Goal: Subscribe to service/newsletter

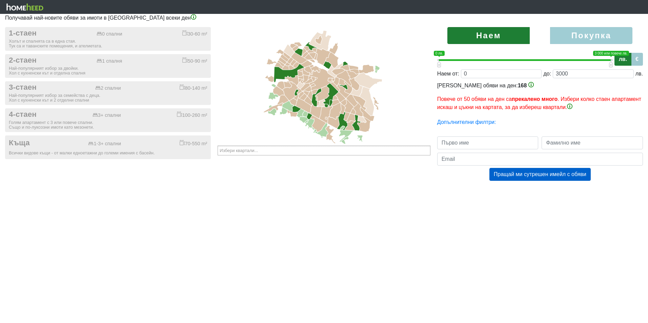
click at [588, 36] on label "Покупка" at bounding box center [591, 35] width 82 height 17
radio input "true"
type input "0;2000000"
type input "2000000"
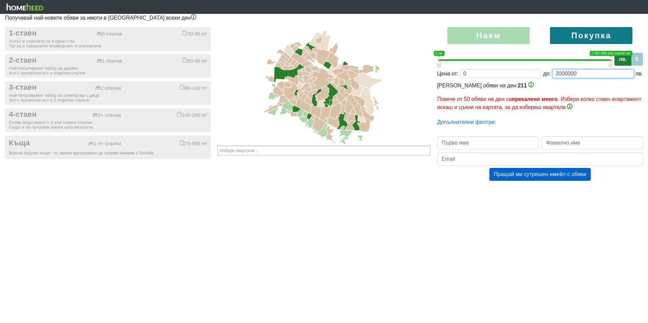
drag, startPoint x: 585, startPoint y: 74, endPoint x: 556, endPoint y: 80, distance: 29.2
click at [556, 80] on div "Наем [GEOGRAPHIC_DATA] 0 1 0 лв. 2 000 000 или повече лв. 0 лв. — 2 000 000 или…" at bounding box center [540, 110] width 216 height 167
type input "0;4"
type input "4"
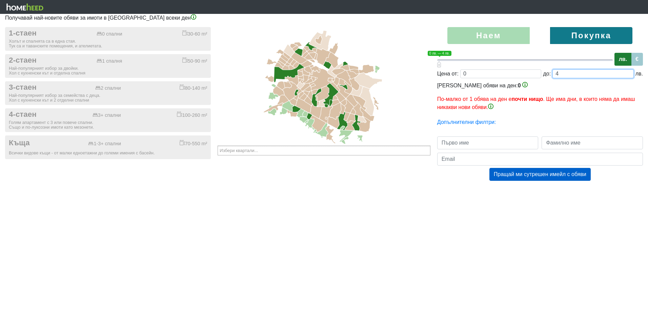
type input "0;42"
type input "42"
type input "0;420"
type input "420"
type input "0;4200"
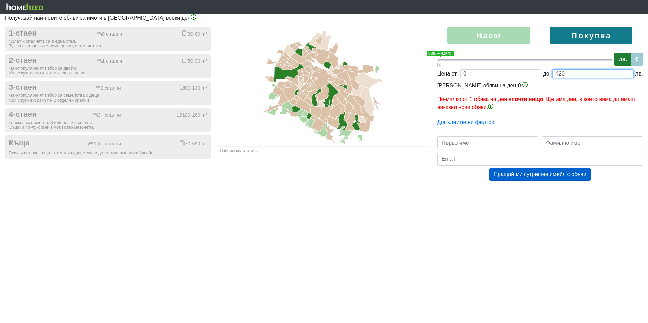
type input "4200"
type input "0;42000"
type input "42000"
type input "0;420000"
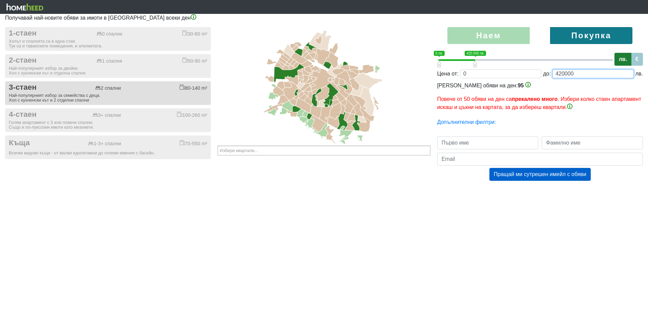
type input "420000"
click at [138, 93] on button "3-стаен 2 спални 80-140 m² Най-популярният избор за семейства с деца. Хол с кух…" at bounding box center [108, 93] width 206 height 24
checkbox input "true"
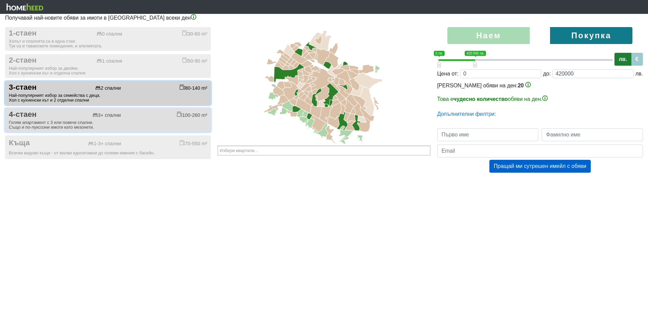
click at [125, 117] on div "4-стаен 3+ спални 100-260 m²" at bounding box center [108, 114] width 198 height 9
checkbox input "true"
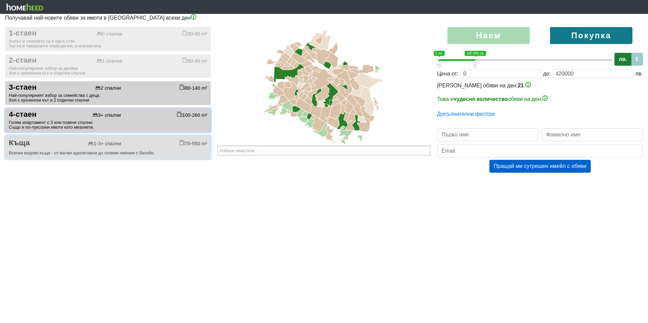
click at [117, 152] on div "Всички видове къщи - от малки едноетажни до големи имения с басейн." at bounding box center [108, 153] width 198 height 5
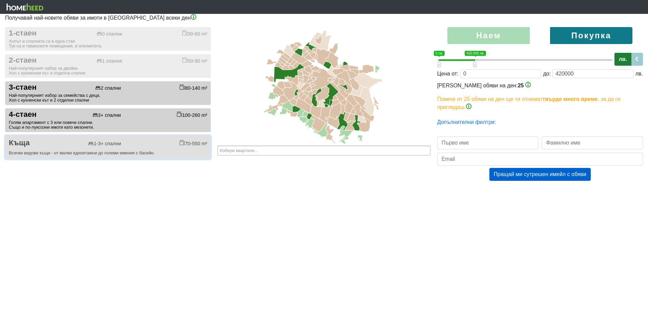
click at [87, 141] on div "Къща 1-3+ спални 70-550 m²" at bounding box center [108, 143] width 198 height 9
checkbox input "false"
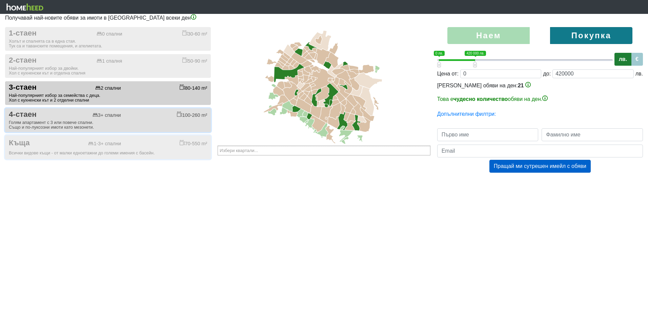
click at [91, 124] on div "Голям апартамент с 3 или повече спални. Също и по-луксозни имоти като мезонети." at bounding box center [108, 124] width 198 height 9
click at [91, 119] on div "4-стаен 3+ спални 100-260 m²" at bounding box center [108, 114] width 198 height 9
checkbox input "true"
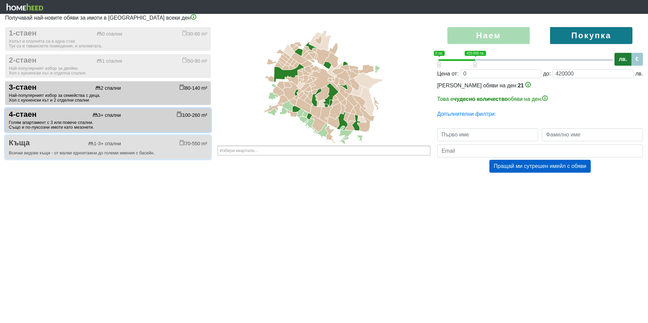
click at [82, 143] on div "Къща 1-3+ спални 70-550 m²" at bounding box center [108, 143] width 198 height 9
checkbox input "true"
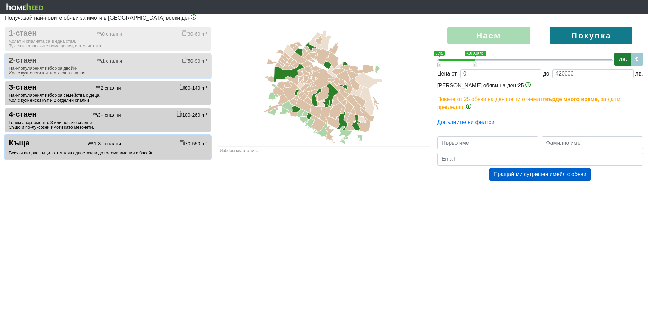
click at [100, 76] on button "2-стаен 1 спалня 50-90 m² Най-популярният избор за двойки. Хол с кухненски кът …" at bounding box center [108, 66] width 206 height 24
checkbox input "true"
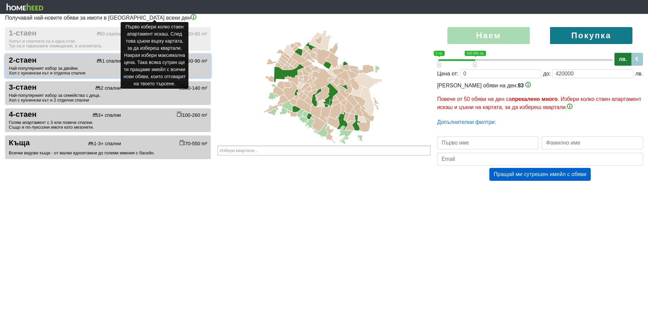
click at [191, 19] on img at bounding box center [193, 16] width 5 height 5
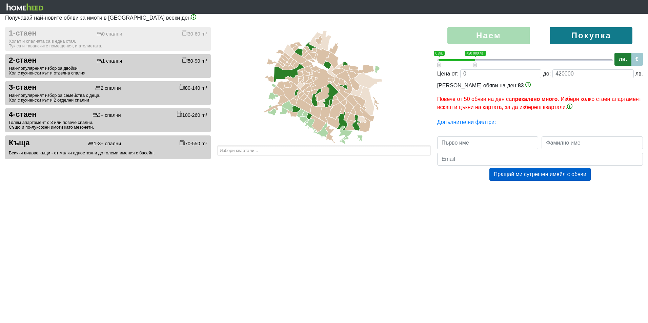
drag, startPoint x: 248, startPoint y: 204, endPoint x: 223, endPoint y: 175, distance: 38.7
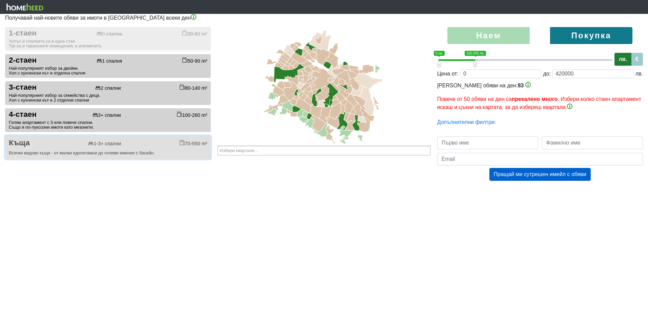
drag, startPoint x: 101, startPoint y: 141, endPoint x: 85, endPoint y: 132, distance: 19.0
click at [100, 141] on div "1-3+ спални" at bounding box center [104, 144] width 33 height 6
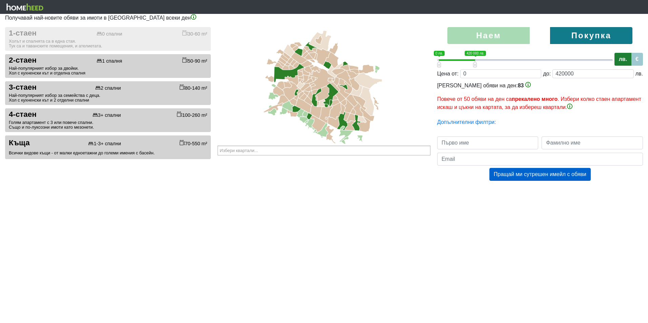
checkbox input "false"
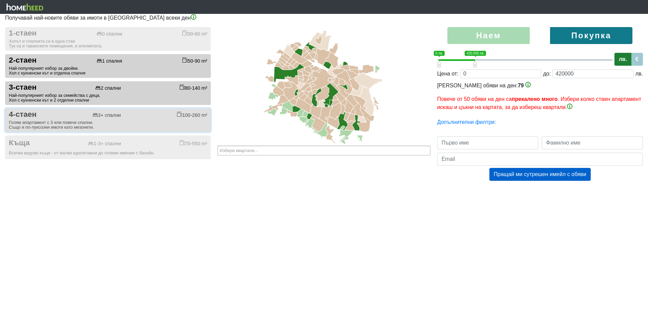
click at [76, 125] on div "Голям апартамент с 3 или повече спални. Също и по-луксозни имоти като мезонети." at bounding box center [108, 124] width 198 height 9
checkbox input "false"
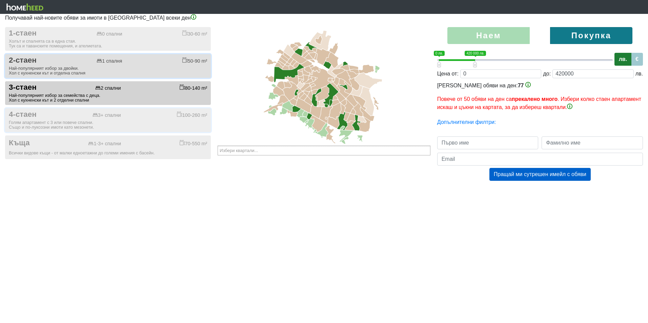
click at [152, 72] on div "Най-популярният избор за двойки. Хол с кухненски кът и отделна спалня" at bounding box center [108, 70] width 198 height 9
checkbox input "false"
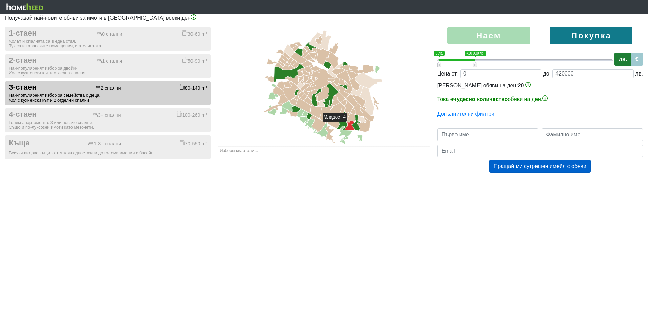
click at [350, 125] on icon at bounding box center [349, 125] width 9 height 9
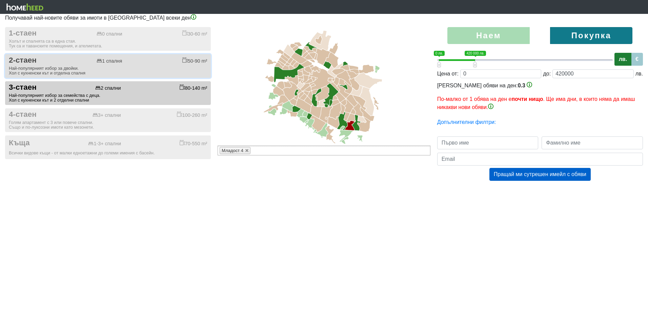
click at [78, 69] on div "Най-популярният избор за двойки. Хол с кухненски кът и отделна спалня" at bounding box center [108, 70] width 198 height 9
checkbox input "true"
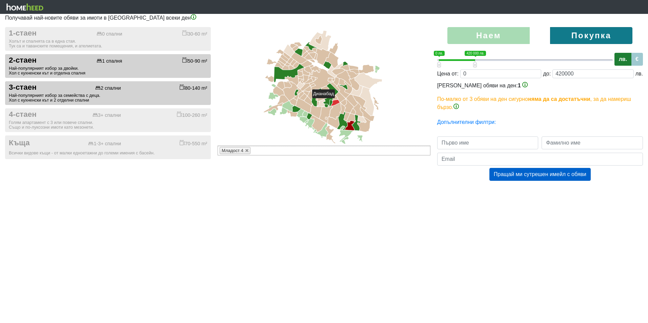
click at [338, 101] on icon at bounding box center [335, 103] width 9 height 6
click at [339, 98] on icon at bounding box center [341, 97] width 10 height 10
click at [337, 88] on icon at bounding box center [334, 86] width 9 height 9
click at [342, 93] on icon at bounding box center [343, 91] width 13 height 14
click at [341, 92] on icon at bounding box center [343, 91] width 13 height 14
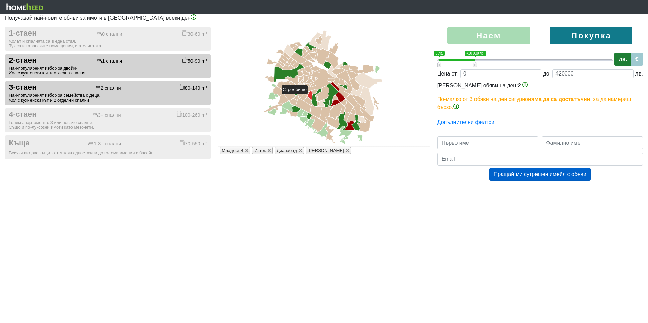
click at [311, 97] on icon at bounding box center [310, 95] width 5 height 9
click at [316, 91] on icon at bounding box center [315, 91] width 6 height 5
click at [327, 96] on icon at bounding box center [322, 93] width 13 height 15
click at [325, 97] on icon at bounding box center [322, 93] width 13 height 15
click at [310, 89] on icon at bounding box center [307, 88] width 8 height 5
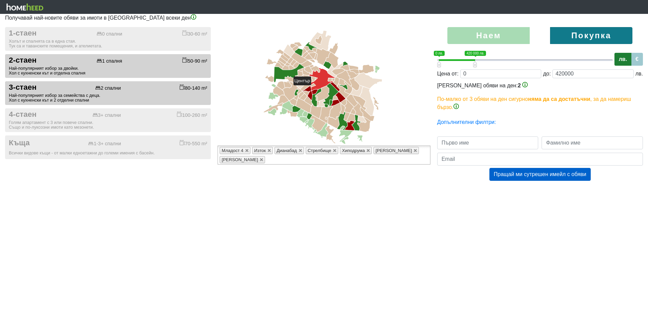
click at [314, 88] on icon at bounding box center [321, 79] width 25 height 22
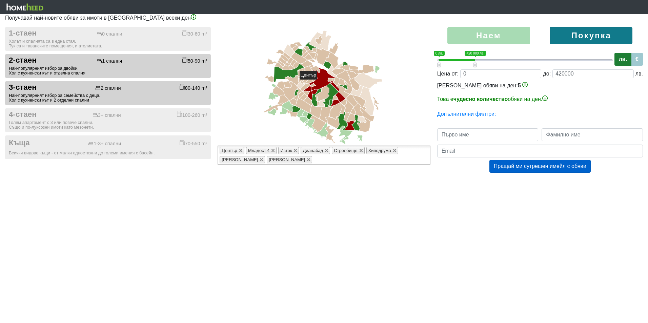
click at [320, 83] on icon at bounding box center [321, 79] width 25 height 22
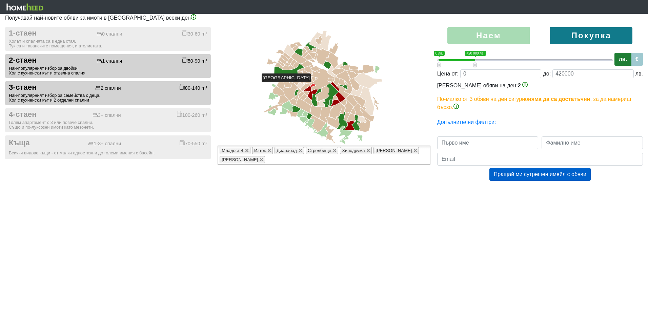
click at [314, 85] on icon at bounding box center [313, 85] width 5 height 3
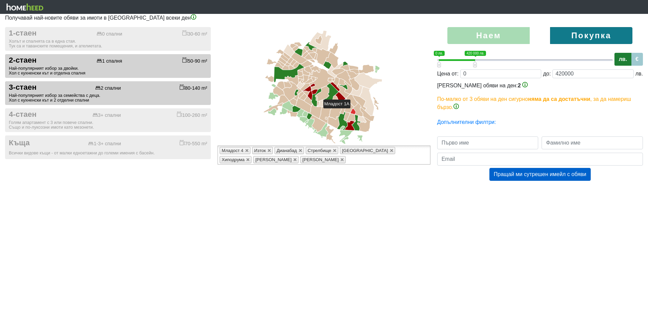
click at [354, 112] on icon at bounding box center [353, 112] width 5 height 6
click at [306, 87] on icon at bounding box center [305, 86] width 9 height 7
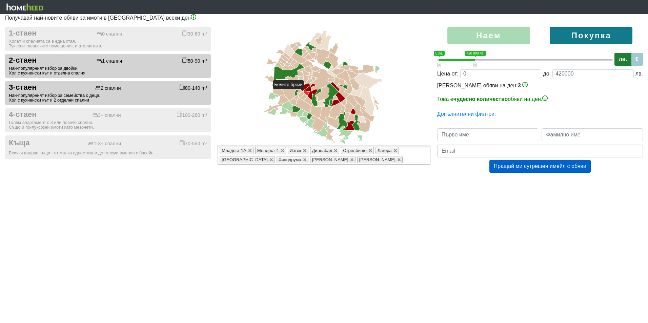
click at [307, 92] on icon at bounding box center [307, 93] width 6 height 5
click at [343, 95] on icon at bounding box center [343, 91] width 13 height 14
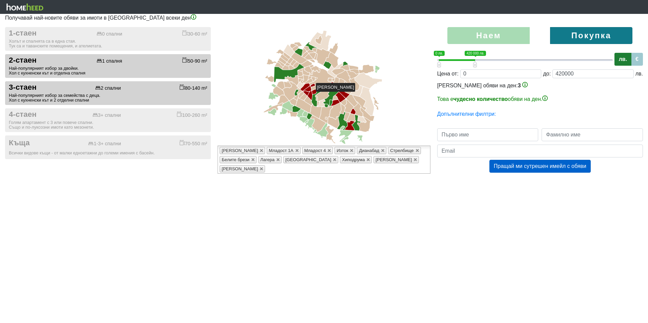
click at [343, 95] on icon at bounding box center [343, 91] width 13 height 14
click at [316, 123] on icon at bounding box center [318, 124] width 15 height 17
click at [318, 124] on icon at bounding box center [318, 124] width 15 height 17
click at [317, 127] on icon at bounding box center [318, 124] width 15 height 17
click at [329, 132] on icon at bounding box center [331, 134] width 10 height 17
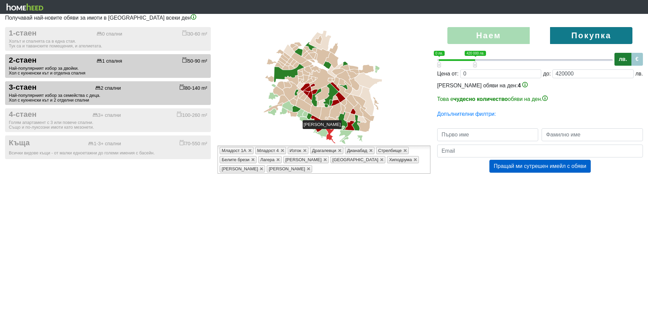
click at [331, 132] on icon at bounding box center [331, 134] width 10 height 17
click at [482, 131] on input "text" at bounding box center [487, 134] width 101 height 13
type input "[PERSON_NAME]"
type input "[EMAIL_ADDRESS][DOMAIN_NAME]"
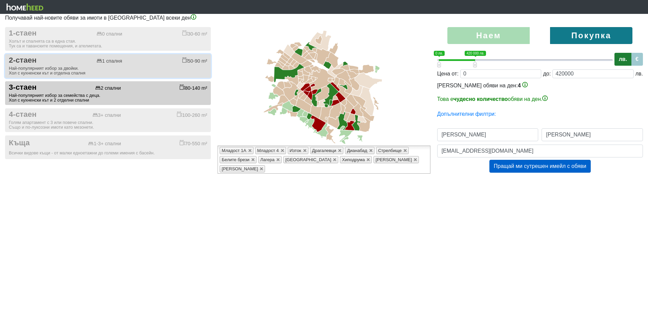
click at [170, 69] on div "Най-популярният избор за двойки. Хол с кухненски кът и отделна спалня" at bounding box center [108, 70] width 198 height 9
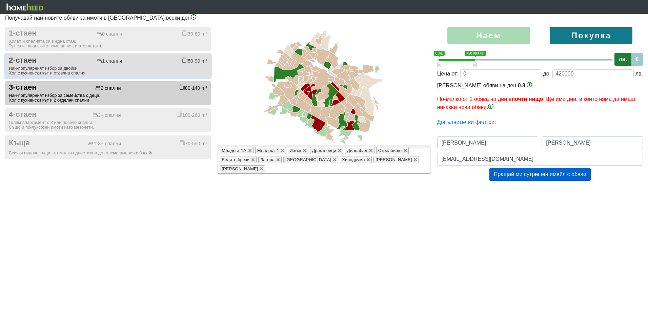
click at [166, 72] on div "Най-популярният избор за двойки. Хол с кухненски кът и отделна спалня" at bounding box center [108, 70] width 198 height 9
checkbox input "true"
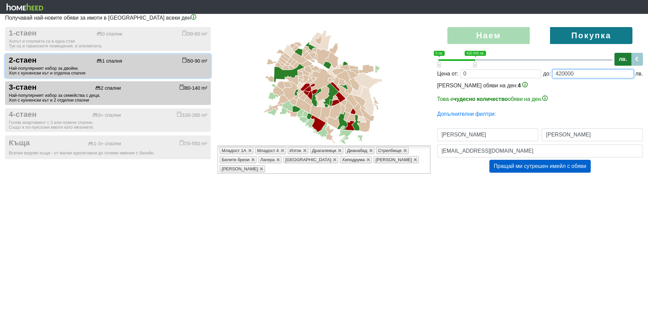
click at [562, 74] on input "420000" at bounding box center [592, 73] width 81 height 9
type input "0;40000"
type input "40000"
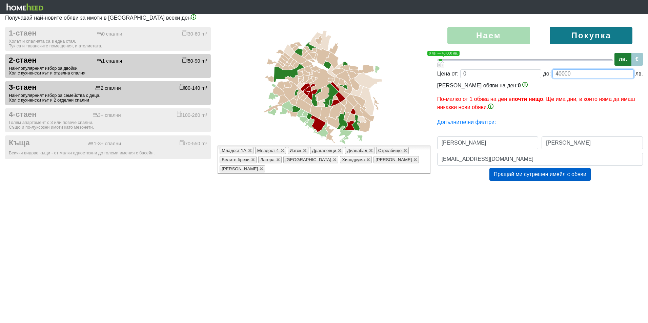
type input "0;440000"
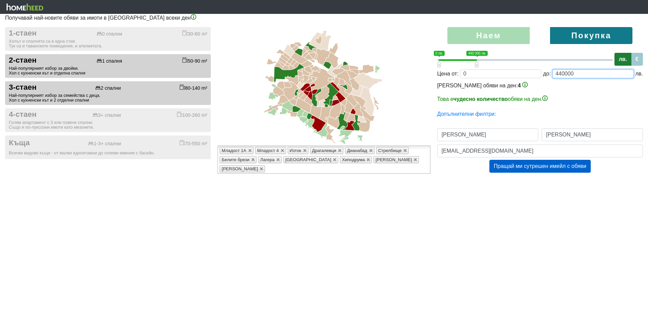
type input "440000"
click at [479, 187] on html "Получавай най-новите обяви за имоти в [GEOGRAPHIC_DATA] всеки ден 1-стаен 0 спа…" at bounding box center [324, 93] width 648 height 187
click at [532, 167] on button "Пращай ми сутрешен имейл с обяви" at bounding box center [539, 166] width 101 height 13
